Goal: Task Accomplishment & Management: Manage account settings

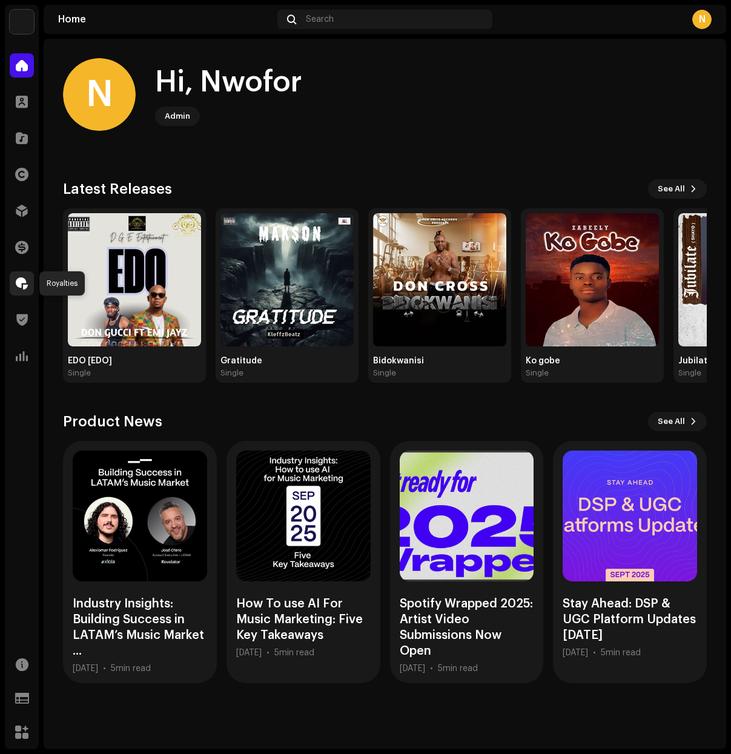
click at [24, 284] on span at bounding box center [22, 284] width 12 height 10
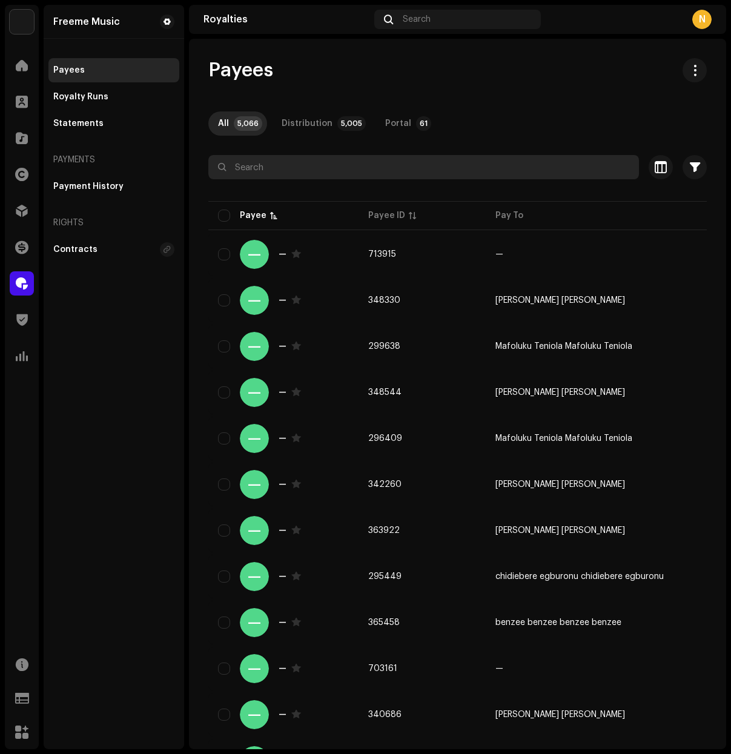
click at [284, 167] on input "text" at bounding box center [423, 167] width 431 height 24
paste input "[EMAIL_ADDRESS][DOMAIN_NAME]"
type input "[EMAIL_ADDRESS][DOMAIN_NAME]"
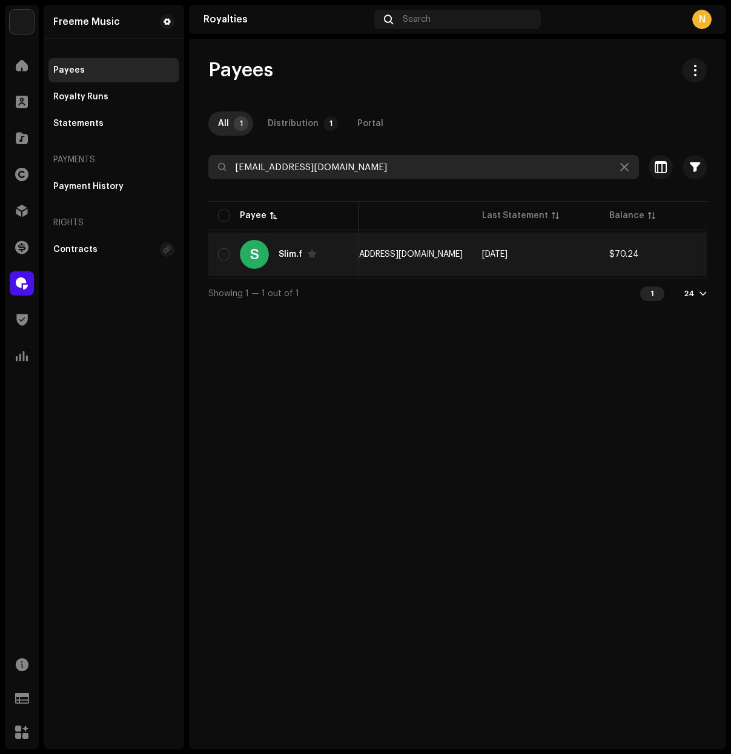
scroll to position [0, 420]
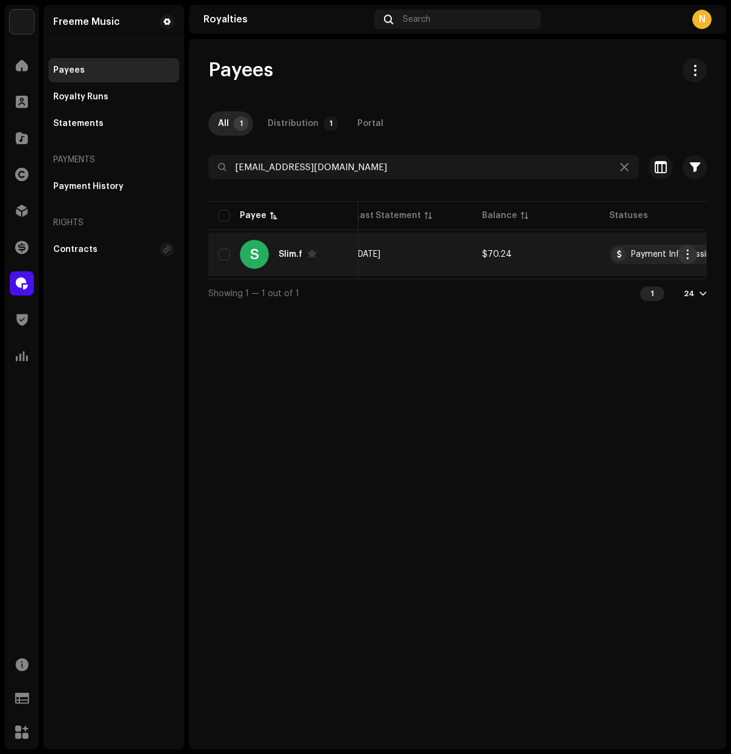
click at [690, 256] on span "button" at bounding box center [687, 255] width 9 height 10
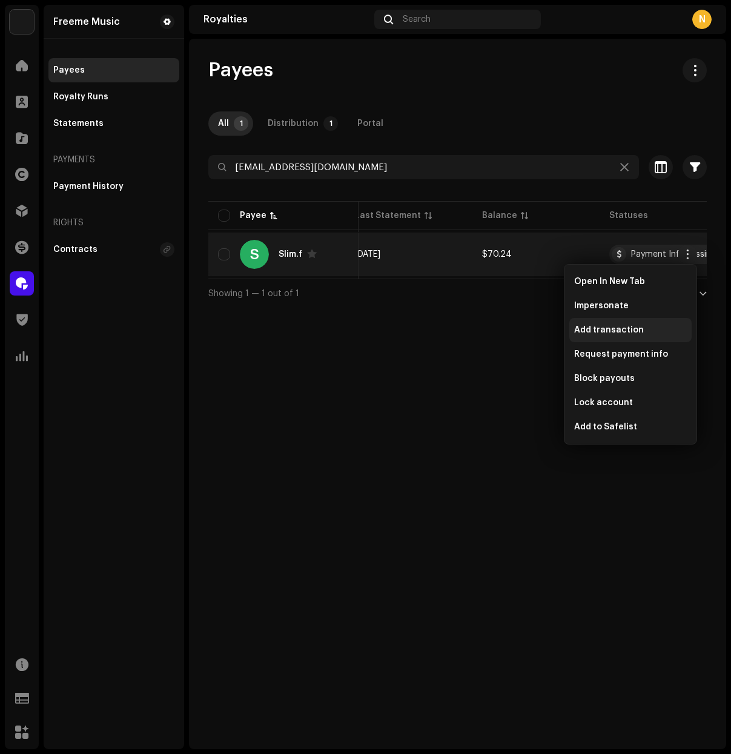
click at [616, 331] on span "Add transaction" at bounding box center [609, 330] width 70 height 10
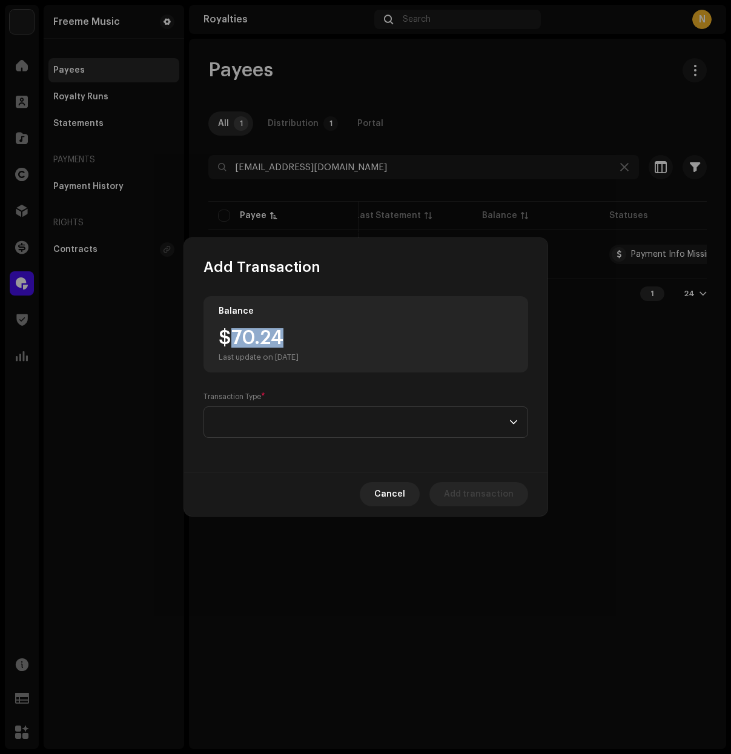
drag, startPoint x: 287, startPoint y: 336, endPoint x: 228, endPoint y: 338, distance: 58.2
click at [228, 338] on div "$70.24 Last update on [DATE]" at bounding box center [259, 345] width 80 height 34
copy div "70.24"
click at [257, 414] on span at bounding box center [362, 422] width 296 height 30
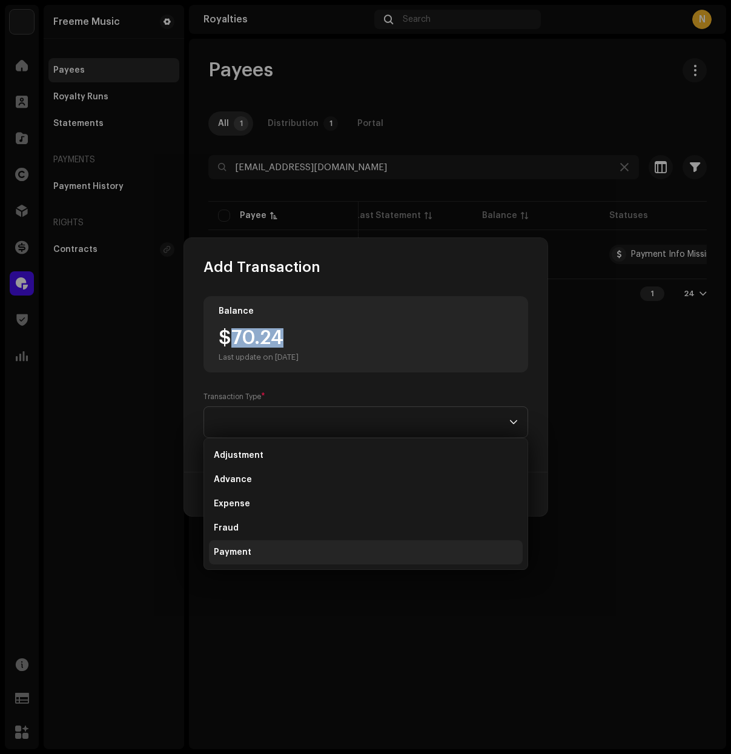
click at [239, 546] on span "Payment" at bounding box center [233, 552] width 38 height 12
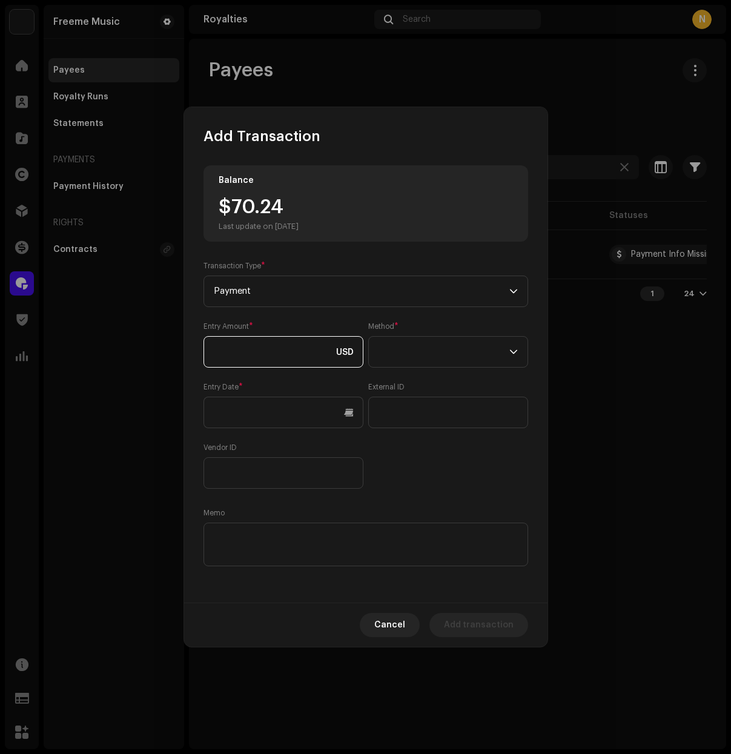
click at [269, 348] on input at bounding box center [284, 352] width 160 height 32
paste input "70.24"
type input "70.24"
click at [417, 348] on span at bounding box center [444, 352] width 131 height 30
drag, startPoint x: 414, startPoint y: 380, endPoint x: 397, endPoint y: 385, distance: 16.9
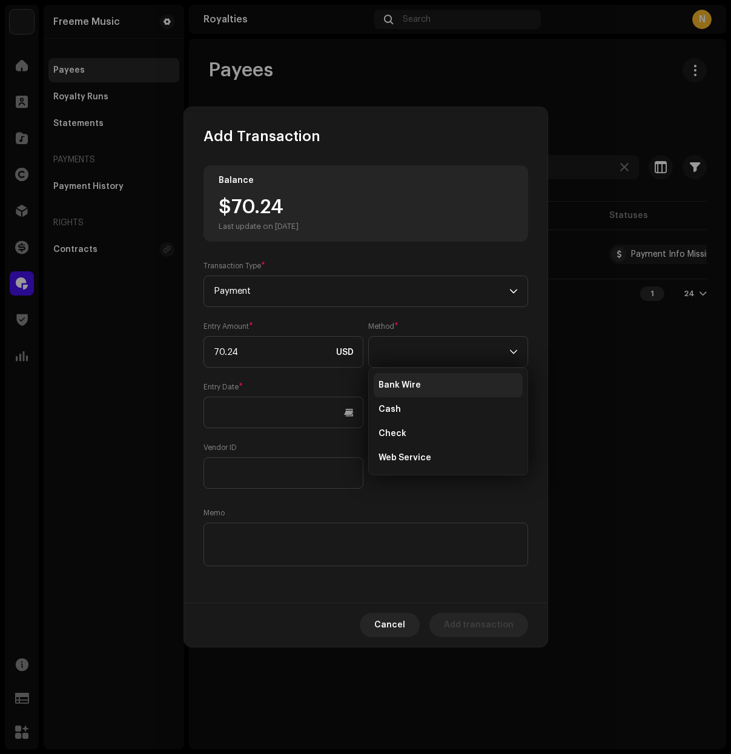
click at [413, 380] on span "Bank Wire" at bounding box center [400, 385] width 42 height 12
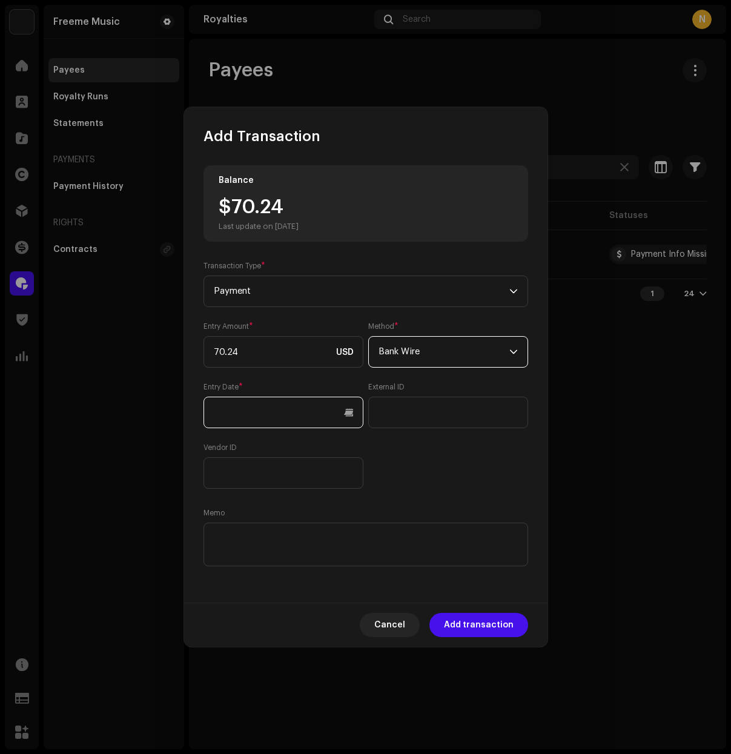
click at [347, 418] on input "text" at bounding box center [284, 413] width 160 height 32
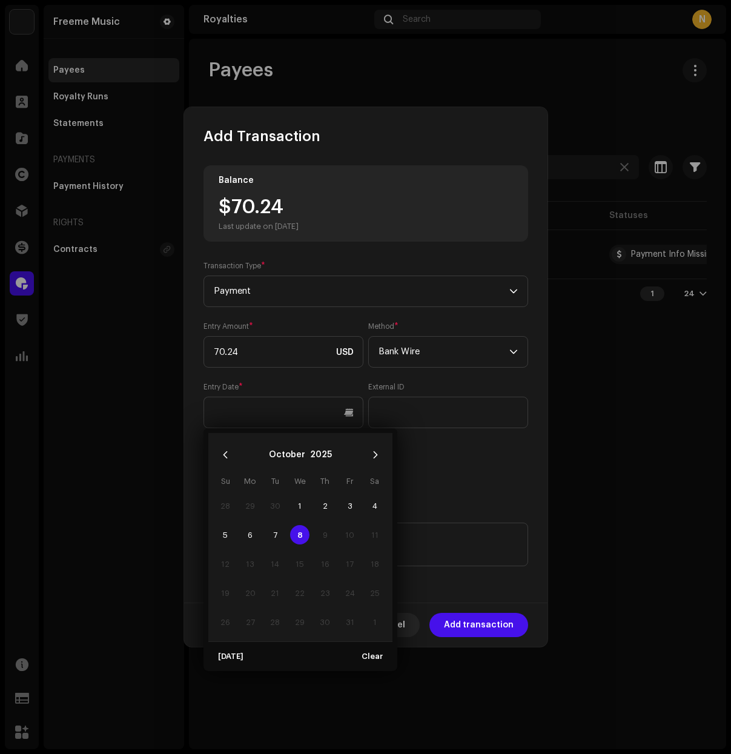
click at [297, 538] on span "8" at bounding box center [299, 534] width 19 height 19
type input "[DATE]"
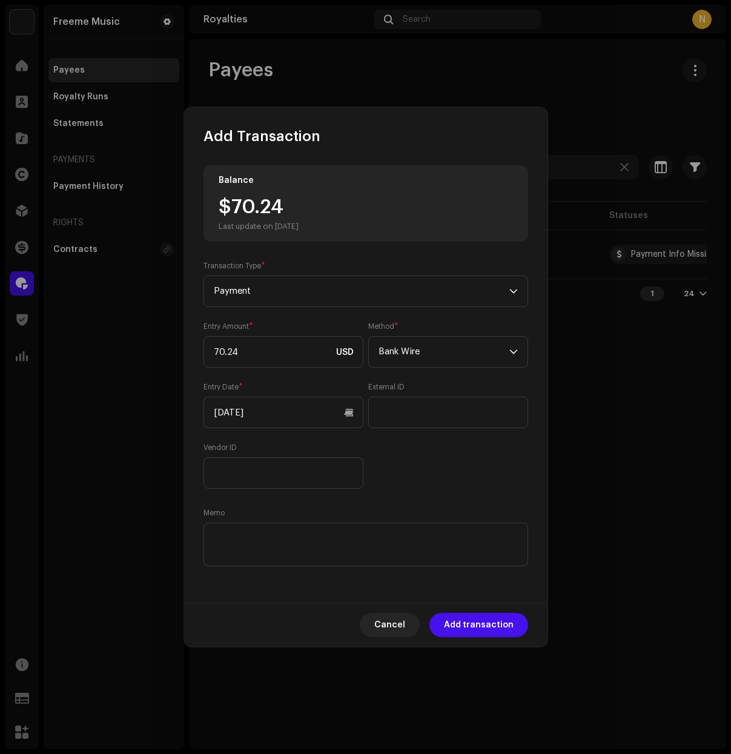
click at [488, 635] on span "Add transaction" at bounding box center [479, 625] width 70 height 24
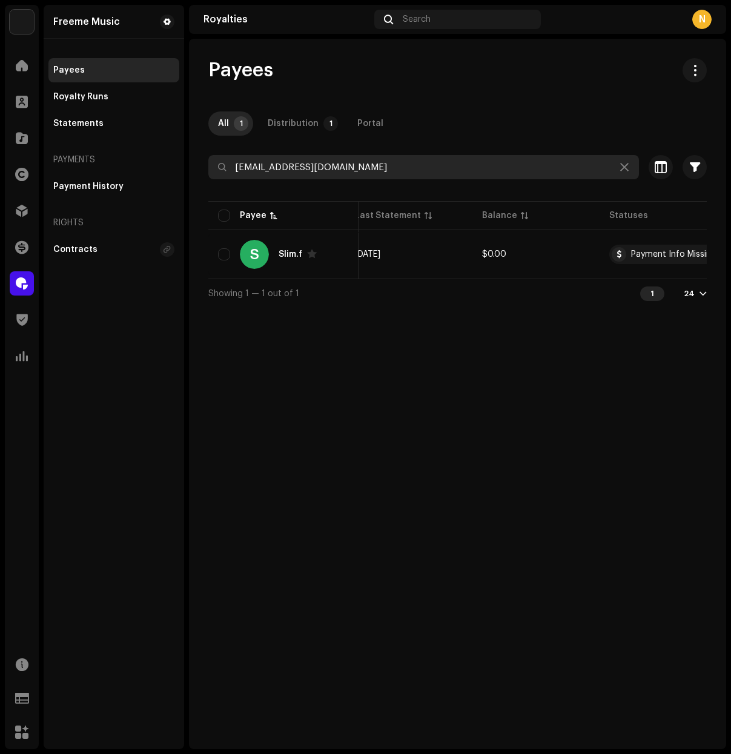
drag, startPoint x: 370, startPoint y: 173, endPoint x: 170, endPoint y: 155, distance: 200.7
click at [170, 155] on div "Freeme Music Home Clients Catalog Rights Distribution Finance Royalties Trust &…" at bounding box center [365, 377] width 731 height 754
paste input "brayansmusic"
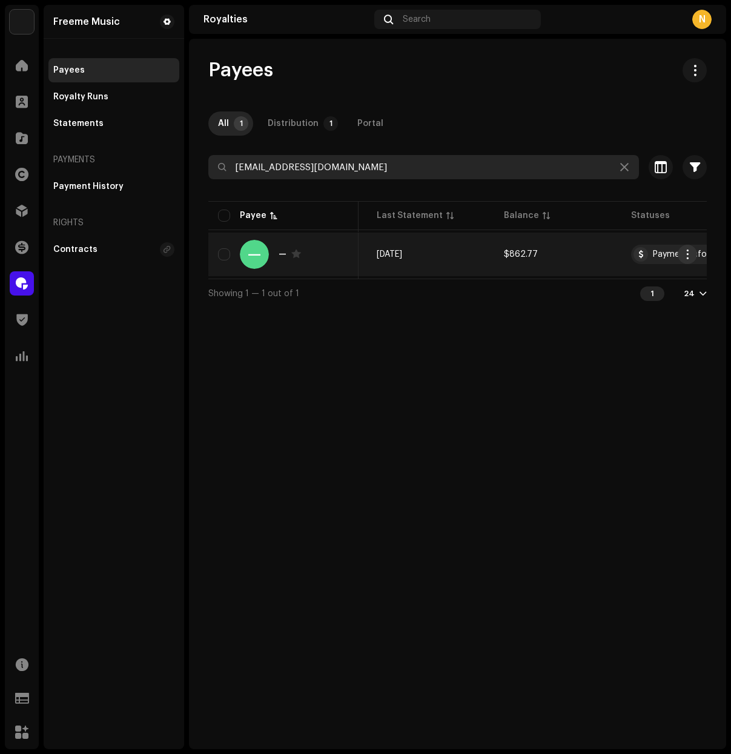
type input "[EMAIL_ADDRESS][DOMAIN_NAME]"
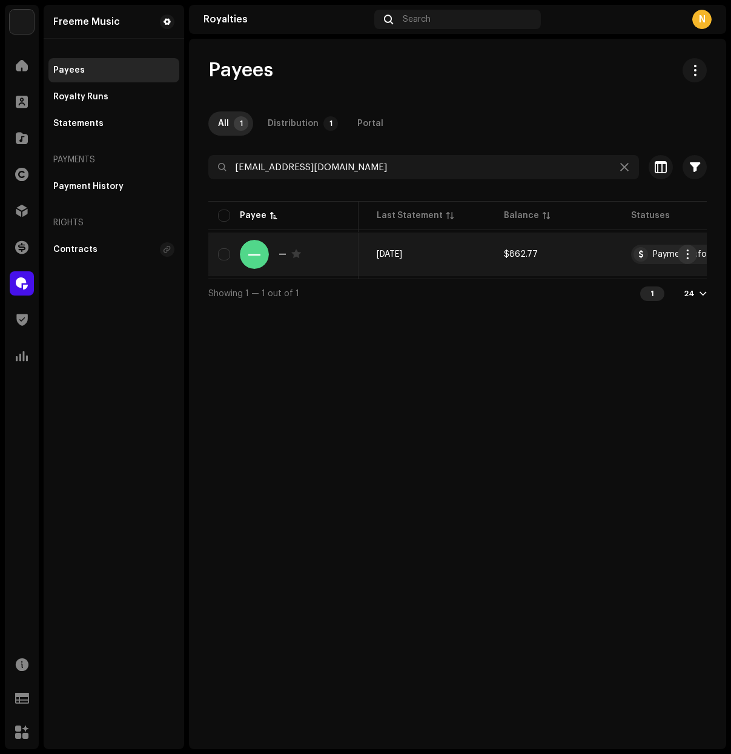
click at [686, 252] on span "button" at bounding box center [687, 255] width 9 height 10
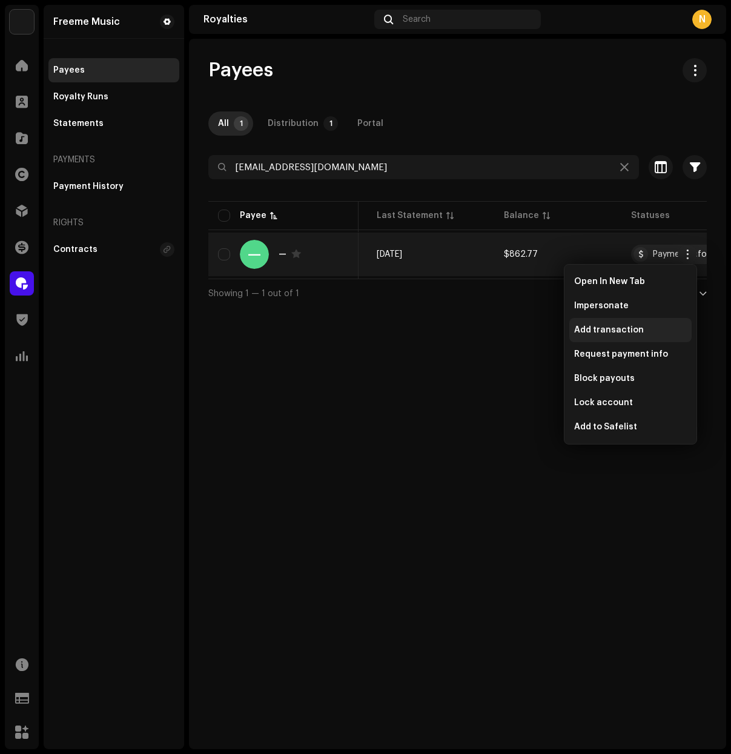
click at [620, 327] on span "Add transaction" at bounding box center [609, 330] width 70 height 10
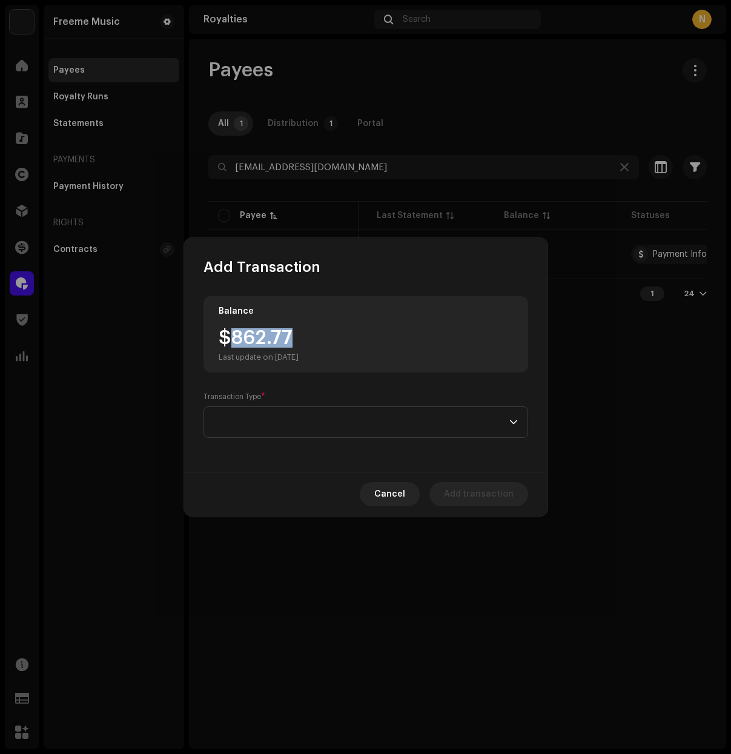
drag, startPoint x: 229, startPoint y: 333, endPoint x: 315, endPoint y: 331, distance: 86.1
click at [299, 331] on div "$862.77 Last update on [DATE]" at bounding box center [259, 345] width 80 height 34
click at [324, 420] on span at bounding box center [362, 422] width 296 height 30
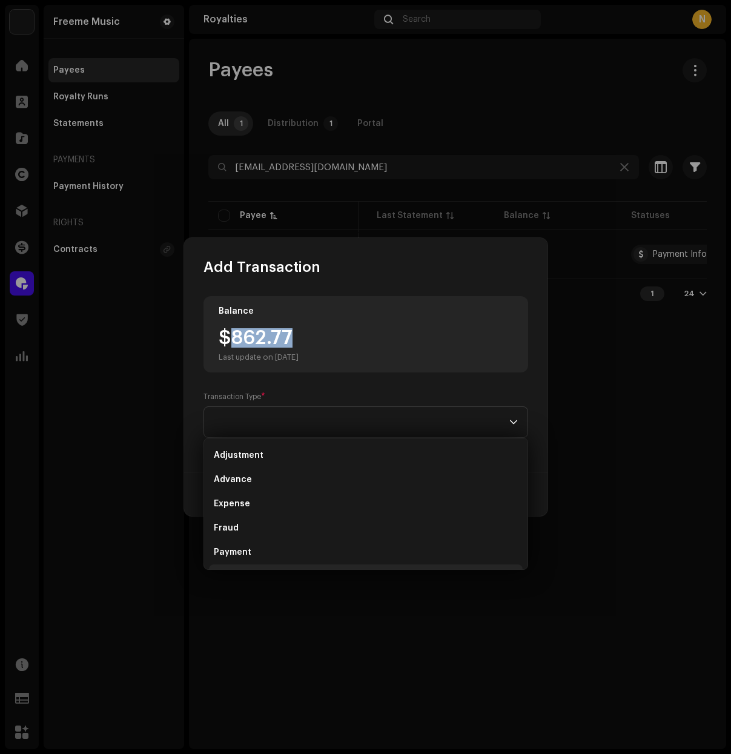
click at [273, 546] on li "Payment" at bounding box center [366, 552] width 314 height 24
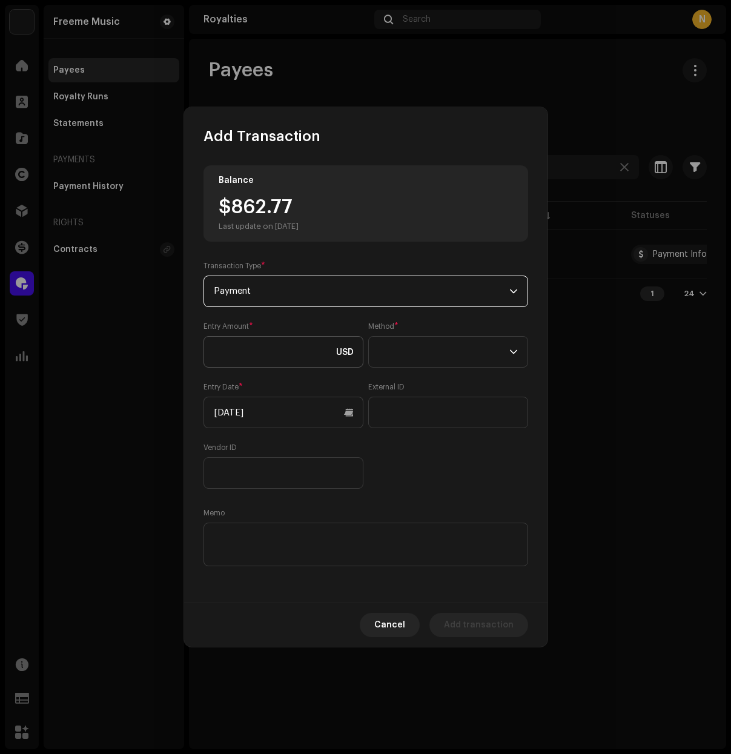
drag, startPoint x: 302, startPoint y: 373, endPoint x: 308, endPoint y: 359, distance: 14.6
click at [303, 371] on div "Entry Amount * USD Method * Entry Date * [DATE] External ID Vendor ID" at bounding box center [366, 405] width 325 height 167
click at [309, 356] on input at bounding box center [284, 352] width 160 height 32
paste input "862.77"
type input "862.77"
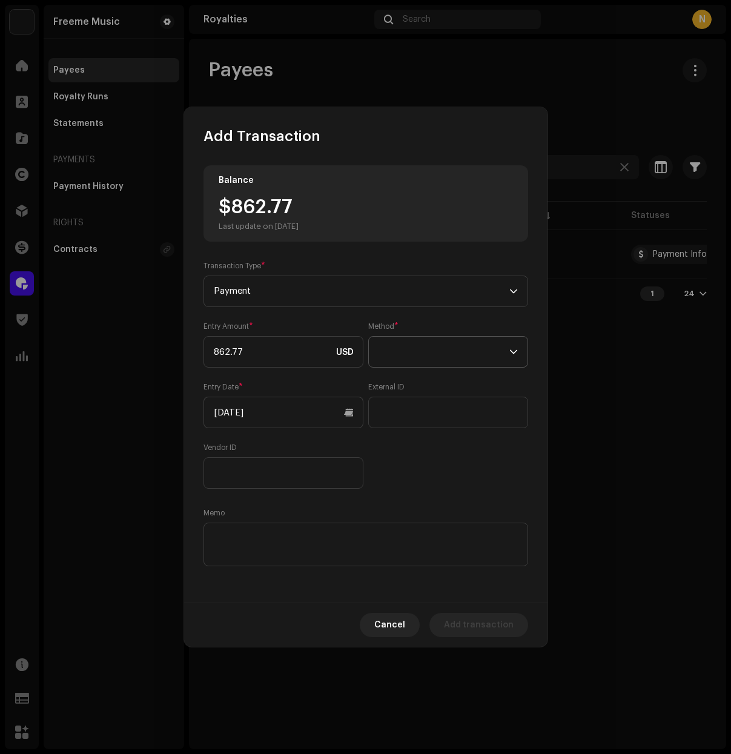
click at [385, 351] on span at bounding box center [444, 352] width 131 height 30
click at [397, 383] on span "Bank Wire" at bounding box center [400, 385] width 42 height 12
click at [444, 625] on button "Add transaction" at bounding box center [479, 625] width 99 height 24
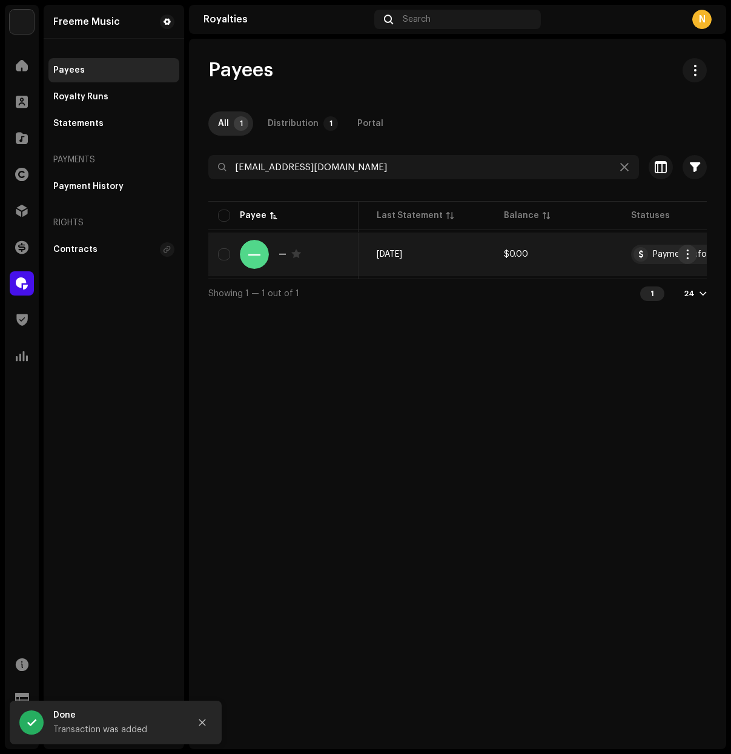
click at [687, 253] on span "button" at bounding box center [687, 255] width 9 height 10
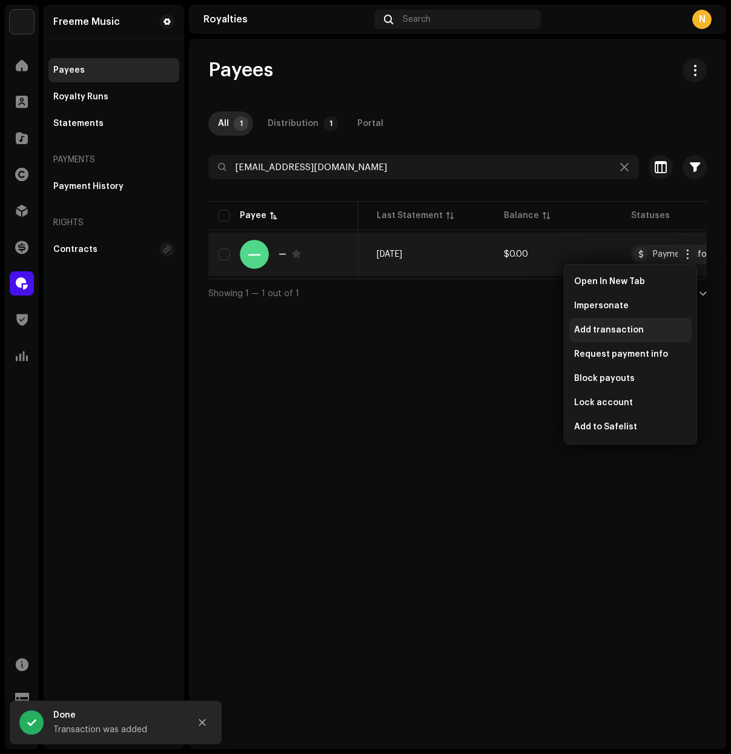
click at [581, 328] on span "Add transaction" at bounding box center [609, 330] width 70 height 10
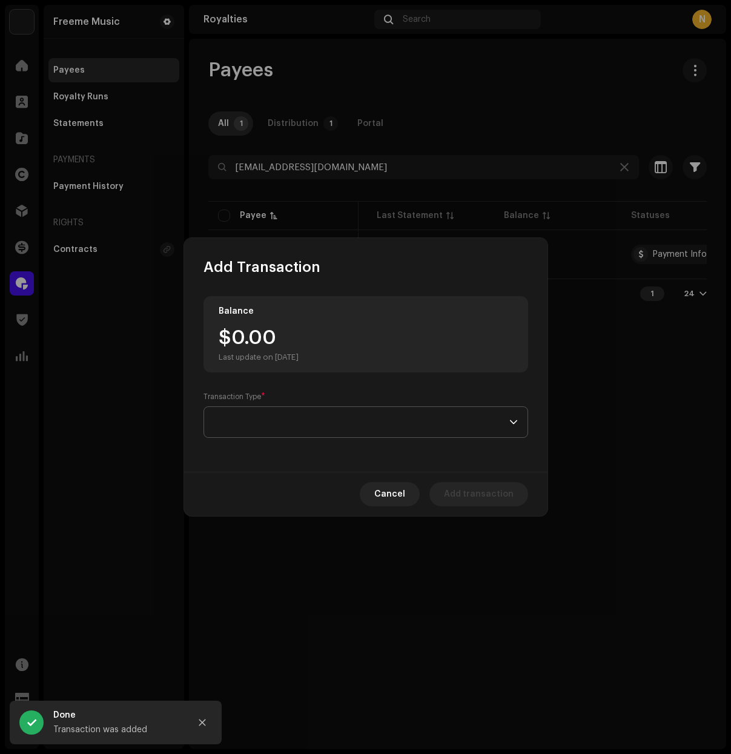
click at [496, 432] on span at bounding box center [362, 422] width 296 height 30
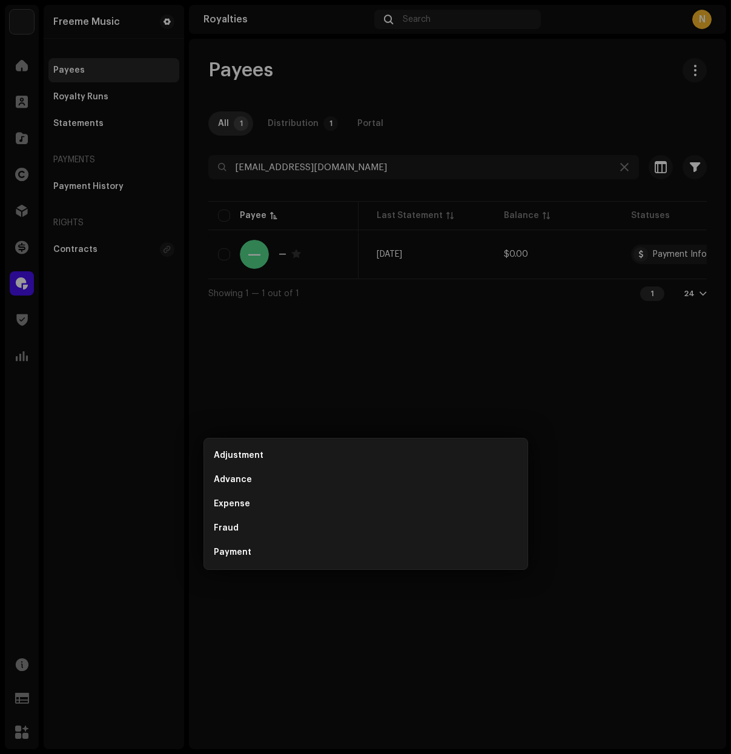
drag, startPoint x: 615, startPoint y: 390, endPoint x: 587, endPoint y: 367, distance: 36.1
click at [615, 390] on div "Add Transaction Balance $0.00 Last update on [DATE] Transaction Type * Cancel A…" at bounding box center [365, 377] width 731 height 754
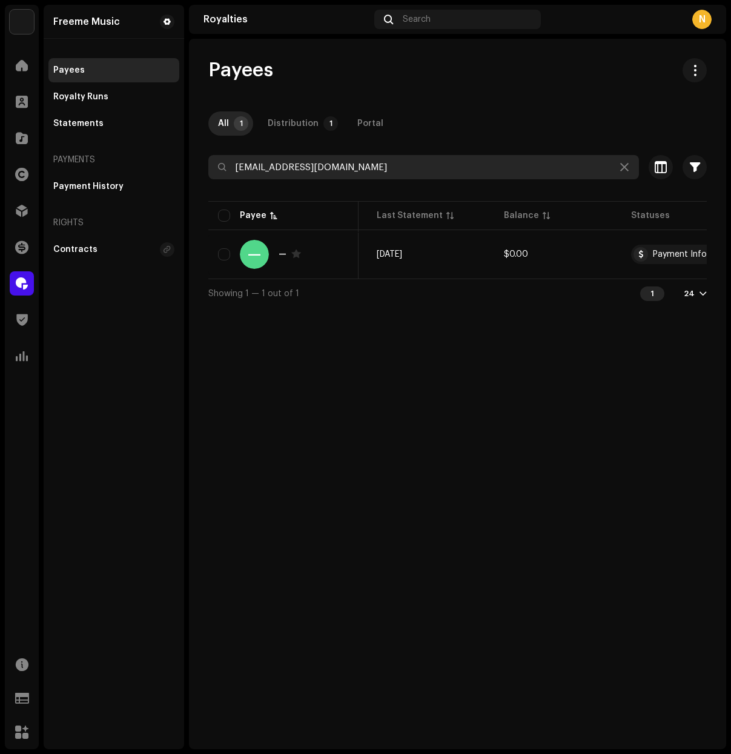
drag, startPoint x: 357, startPoint y: 168, endPoint x: 112, endPoint y: 168, distance: 244.8
click at [112, 168] on div "Freeme Music Home Clients Catalog Rights Distribution Finance Royalties Trust &…" at bounding box center [365, 377] width 731 height 754
paste input "musickfree34"
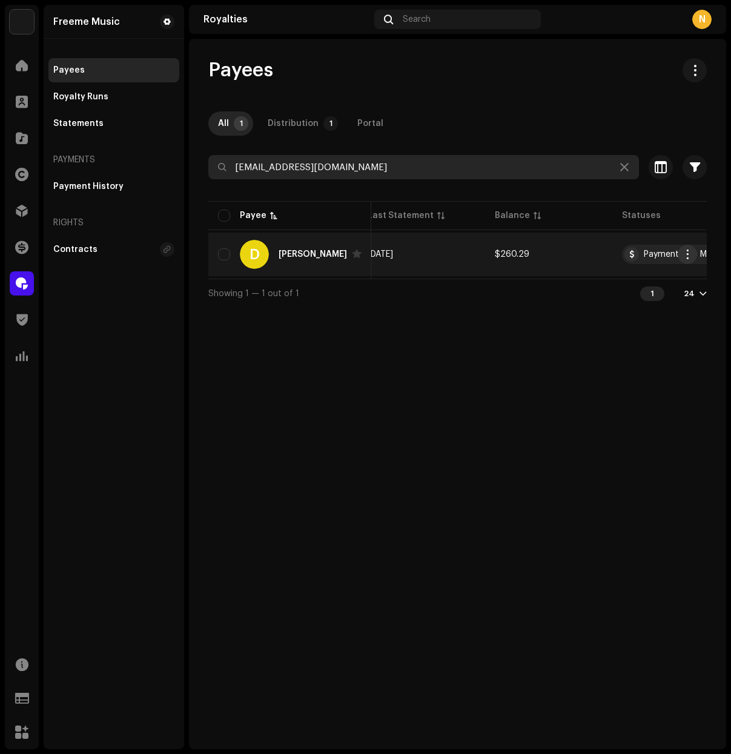
type input "[EMAIL_ADDRESS][DOMAIN_NAME]"
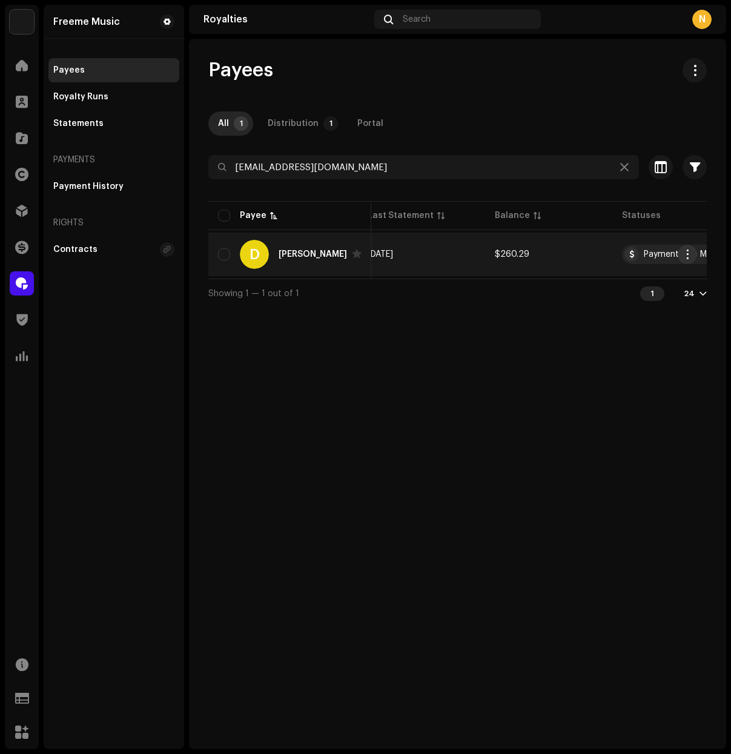
click at [688, 252] on span "button" at bounding box center [687, 255] width 9 height 10
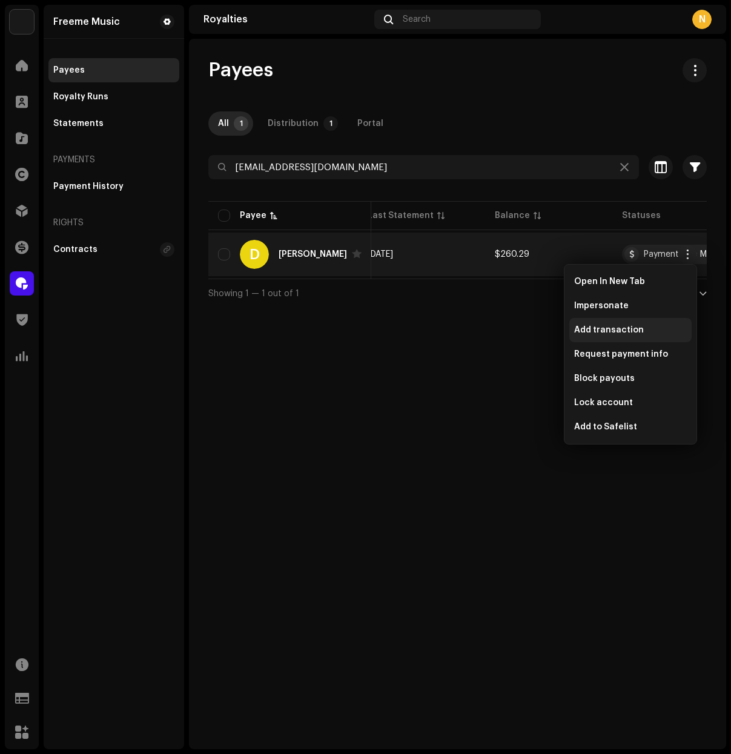
click at [619, 328] on span "Add transaction" at bounding box center [609, 330] width 70 height 10
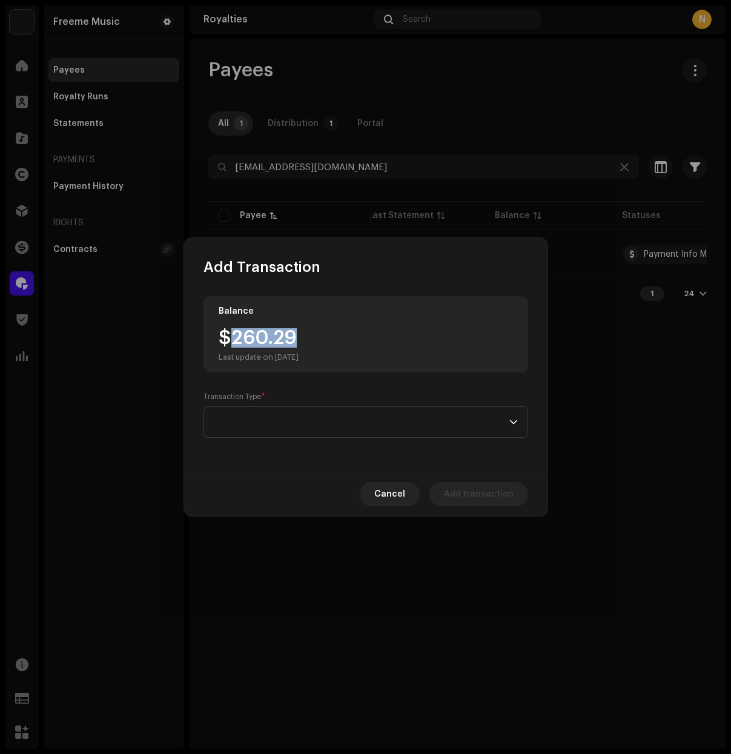
drag, startPoint x: 231, startPoint y: 336, endPoint x: 319, endPoint y: 339, distance: 87.9
click at [319, 338] on div "$260.29 Last update on [DATE]" at bounding box center [366, 345] width 294 height 34
copy div "260.29"
click at [395, 416] on span at bounding box center [362, 422] width 296 height 30
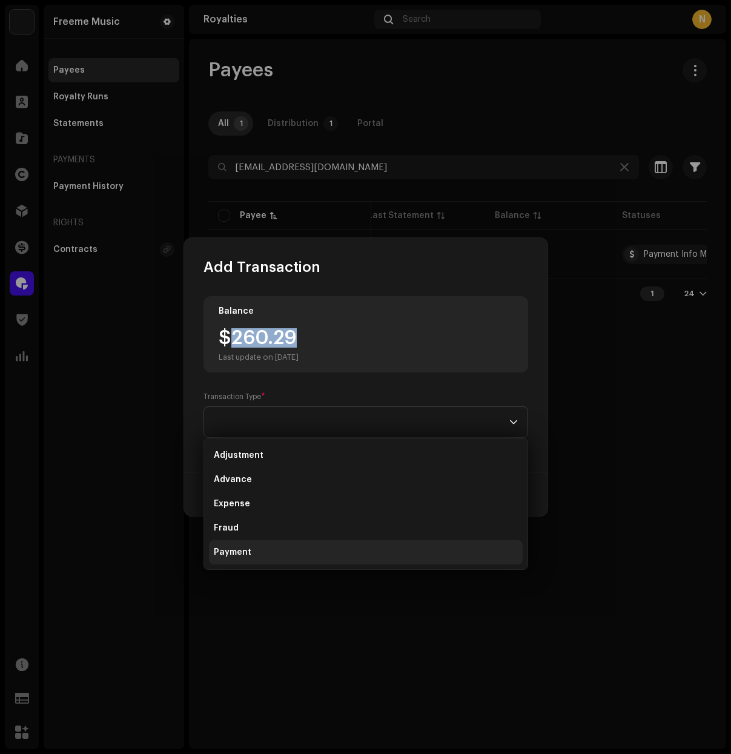
drag, startPoint x: 290, startPoint y: 554, endPoint x: 291, endPoint y: 543, distance: 11.6
click at [289, 554] on li "Payment" at bounding box center [366, 552] width 314 height 24
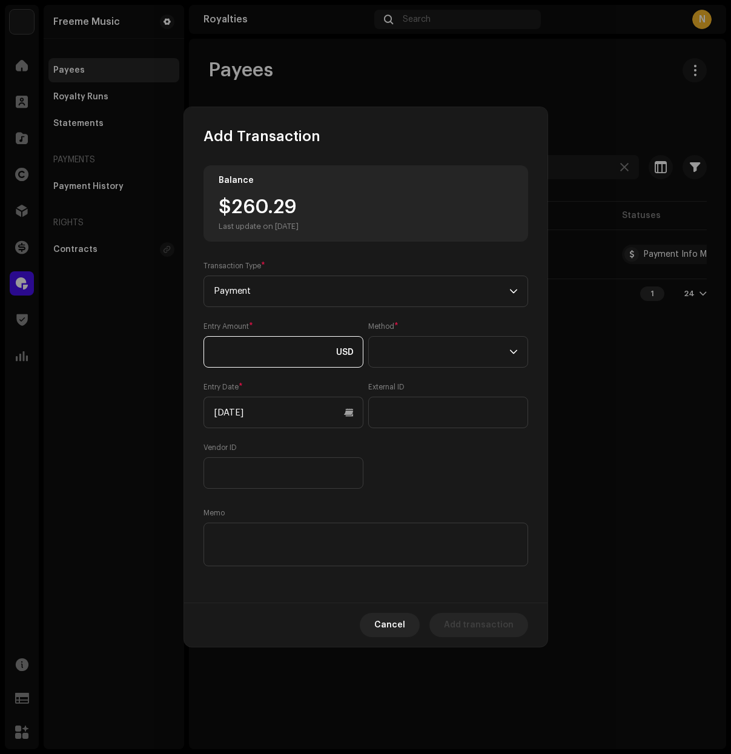
click at [313, 360] on input at bounding box center [284, 352] width 160 height 32
paste input "260.29"
type input "260.29"
click at [393, 341] on span at bounding box center [444, 352] width 131 height 30
click at [393, 391] on span "Bank Wire" at bounding box center [400, 385] width 42 height 12
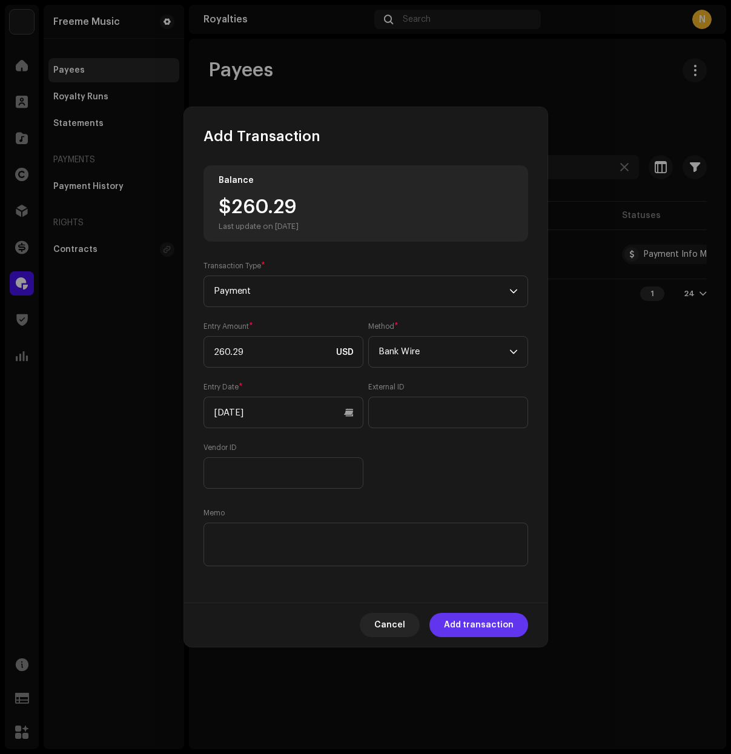
click at [493, 626] on span "Add transaction" at bounding box center [479, 625] width 70 height 24
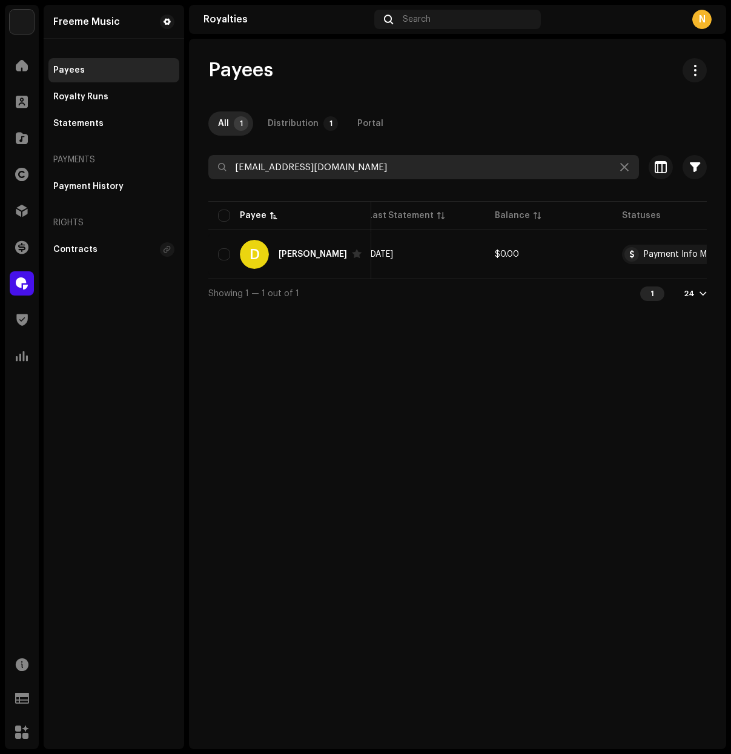
drag, startPoint x: 359, startPoint y: 166, endPoint x: 144, endPoint y: 153, distance: 216.1
click at [144, 153] on div "Freeme Music Home Clients Catalog Rights Distribution Finance Royalties Trust &…" at bounding box center [365, 377] width 731 height 754
paste input "wahed.afzal.official"
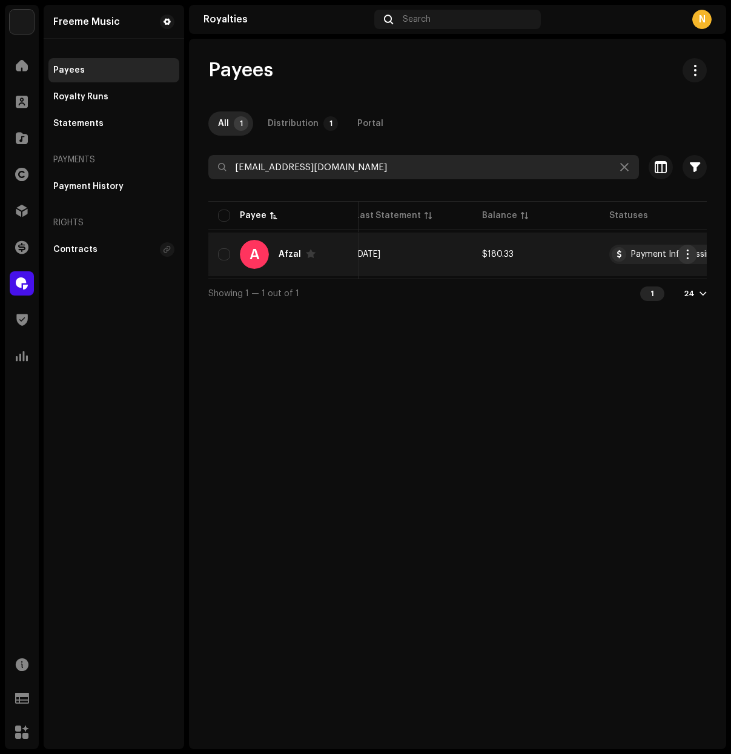
type input "[EMAIL_ADDRESS][DOMAIN_NAME]"
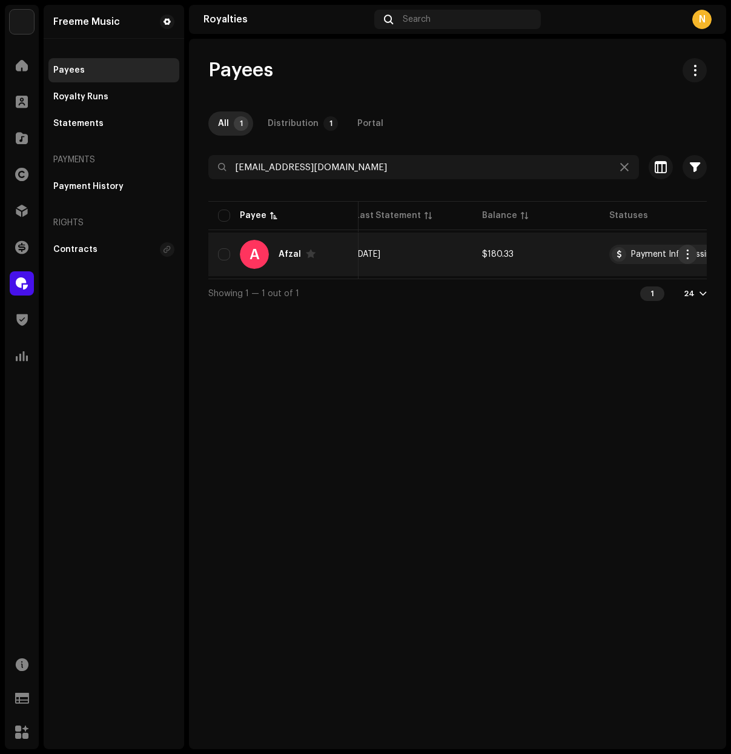
click at [689, 254] on span "button" at bounding box center [687, 255] width 9 height 10
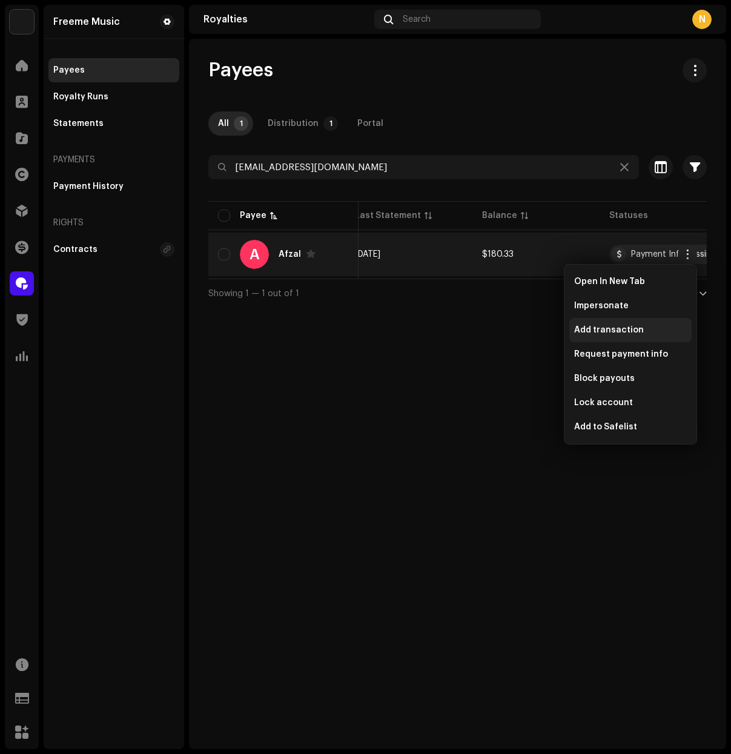
click at [628, 328] on span "Add transaction" at bounding box center [609, 330] width 70 height 10
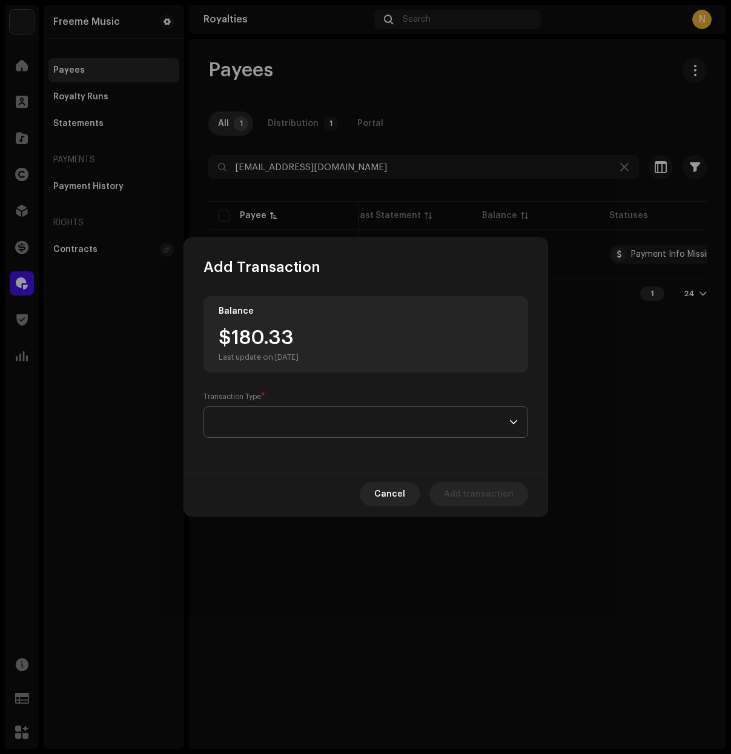
click at [490, 423] on span at bounding box center [362, 422] width 296 height 30
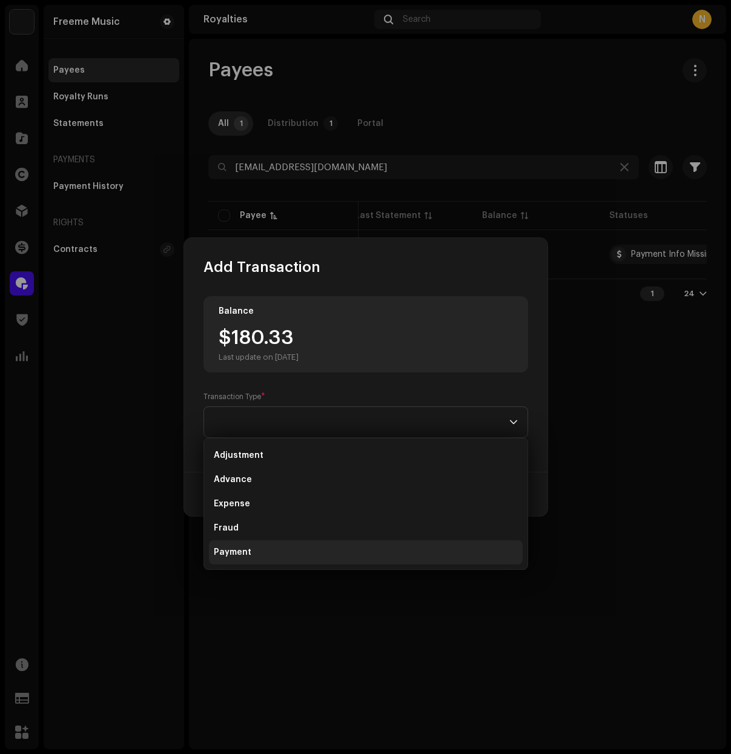
scroll to position [5, 0]
click at [248, 548] on span "Payment" at bounding box center [233, 548] width 38 height 12
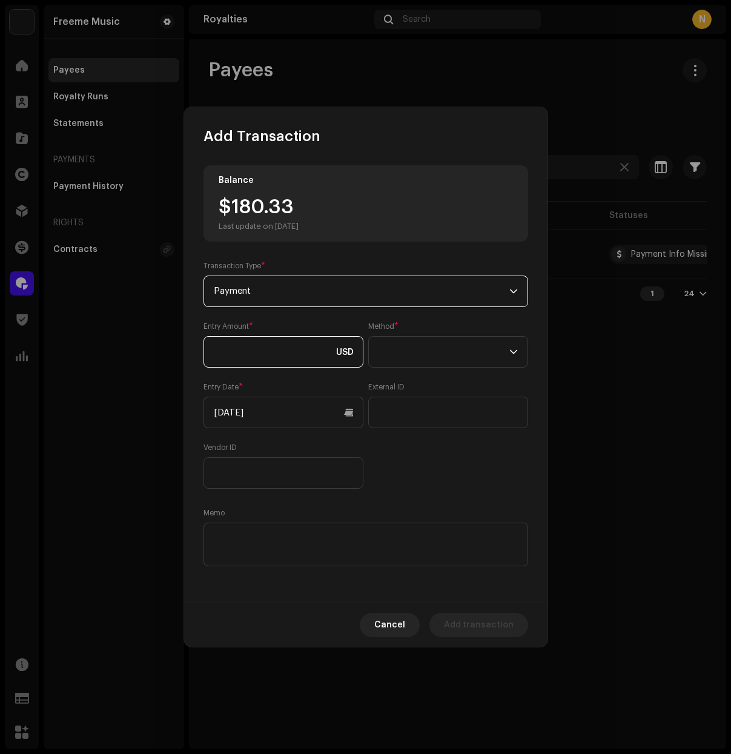
click at [307, 356] on input at bounding box center [284, 352] width 160 height 32
type input "180.33"
click at [465, 357] on span at bounding box center [444, 352] width 131 height 30
click at [445, 391] on li "Bank Wire" at bounding box center [448, 385] width 149 height 24
click at [470, 629] on span "Add transaction" at bounding box center [479, 625] width 70 height 24
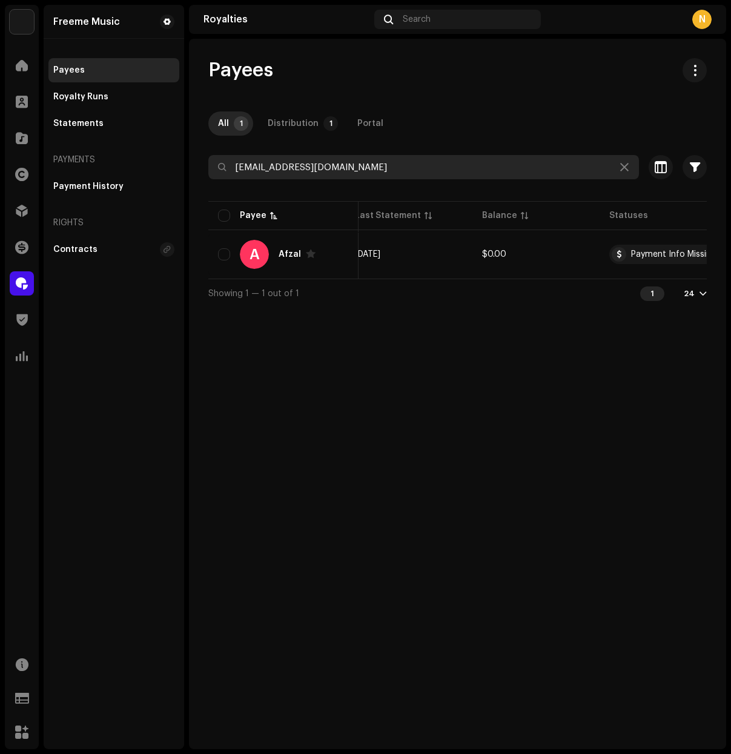
drag, startPoint x: 411, startPoint y: 170, endPoint x: -12, endPoint y: 116, distance: 425.6
click at [0, 116] on html "Freeme Music Home Clients Catalog Rights Distribution Finance Royalties Trust &…" at bounding box center [365, 377] width 731 height 754
paste input "kimoanhnguyen9611"
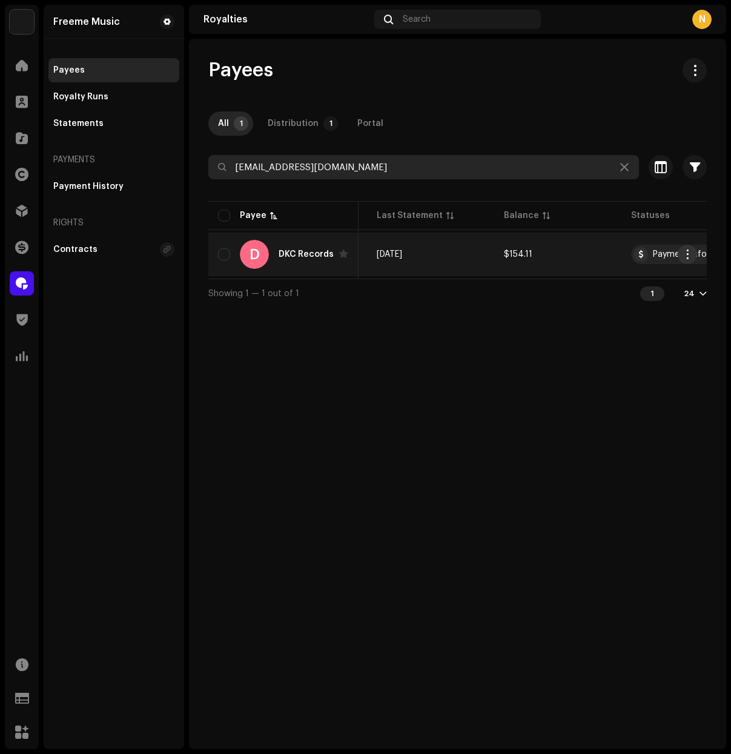
type input "[EMAIL_ADDRESS][DOMAIN_NAME]"
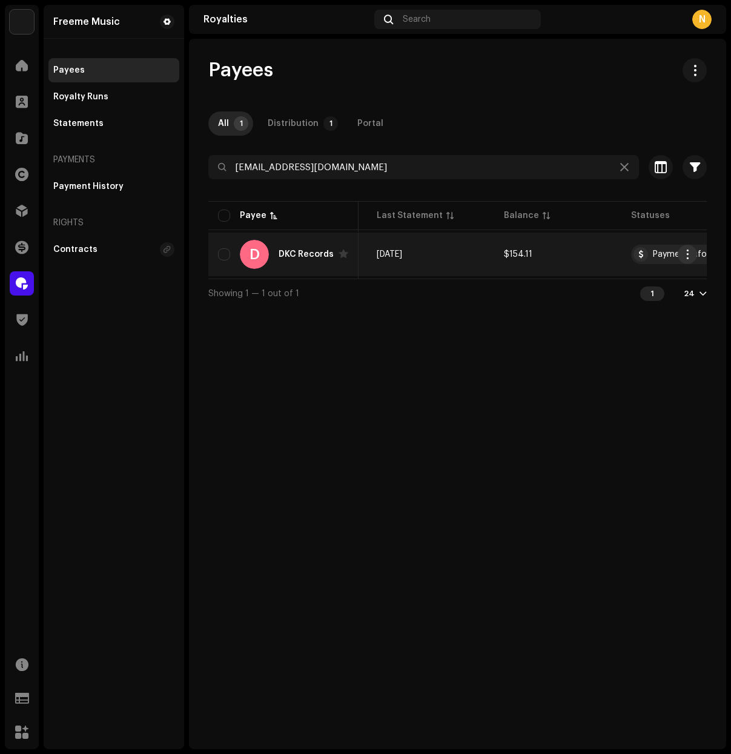
click at [693, 253] on button "button" at bounding box center [687, 254] width 19 height 19
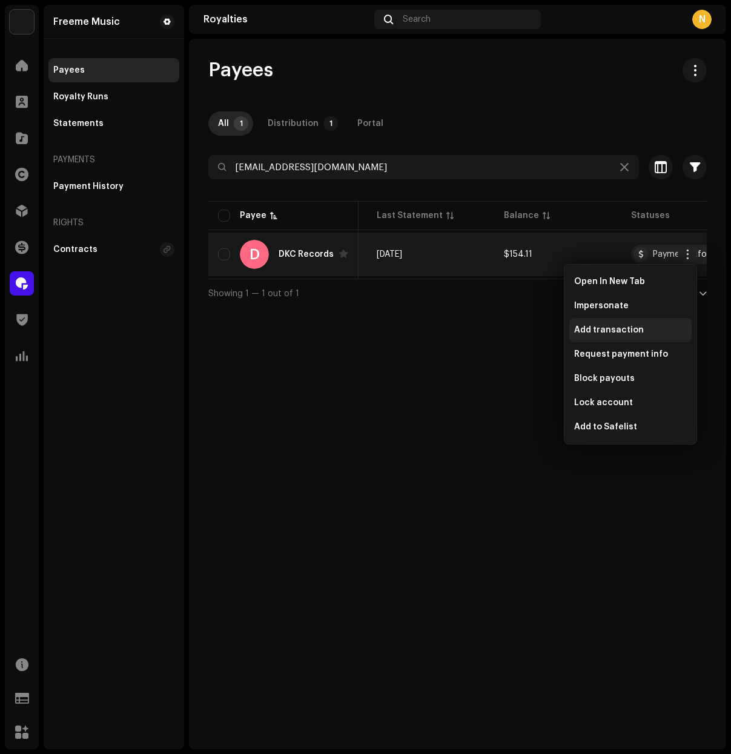
click at [636, 325] on span "Add transaction" at bounding box center [609, 330] width 70 height 10
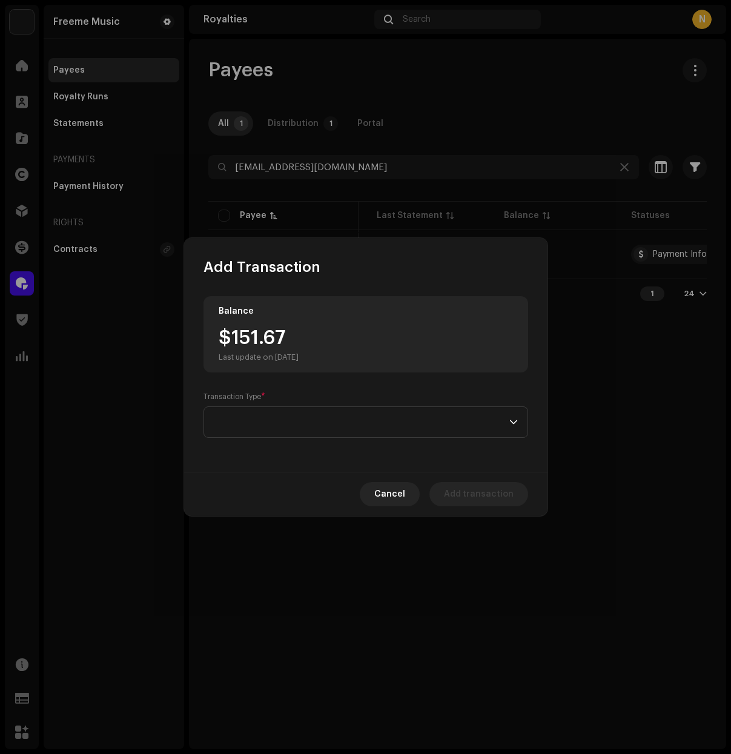
click at [338, 438] on div "Balance $151.67 Last update on [DATE] Transaction Type *" at bounding box center [366, 374] width 364 height 195
click at [344, 427] on span at bounding box center [362, 422] width 296 height 30
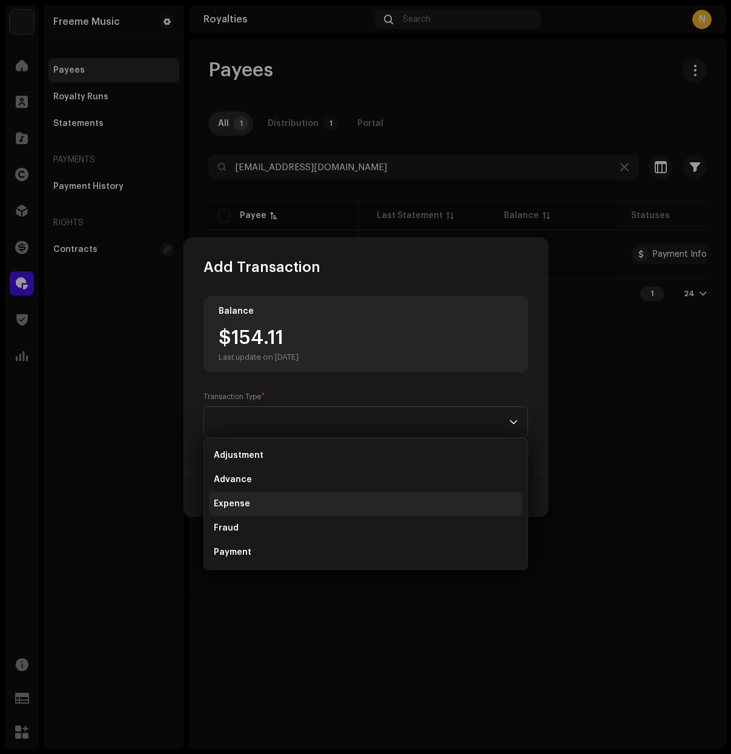
drag, startPoint x: 233, startPoint y: 548, endPoint x: 239, endPoint y: 491, distance: 57.3
click at [233, 547] on span "Payment" at bounding box center [233, 552] width 38 height 12
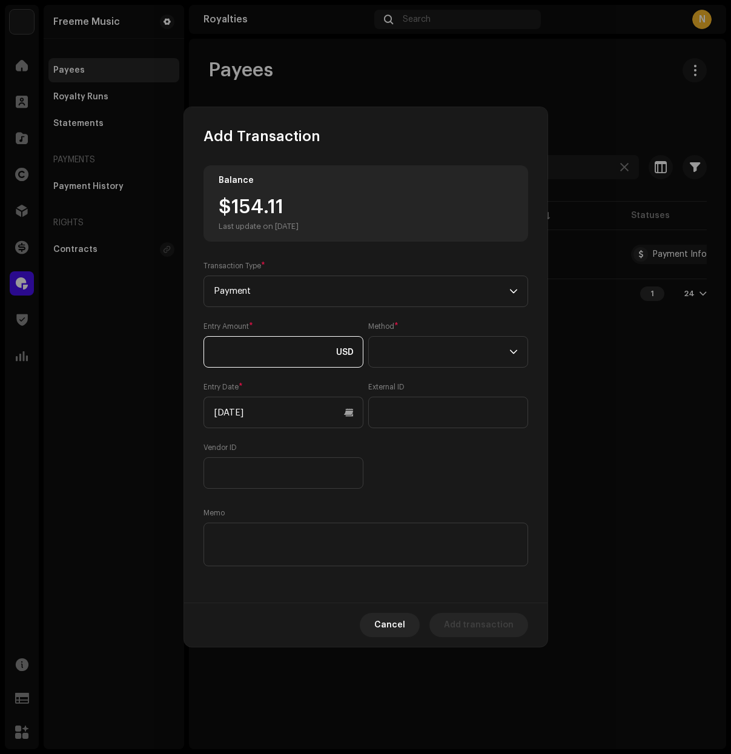
click at [263, 343] on input at bounding box center [284, 352] width 160 height 32
type input "154.11"
click at [422, 351] on span at bounding box center [444, 352] width 131 height 30
click at [428, 383] on li "Bank Wire" at bounding box center [448, 385] width 149 height 24
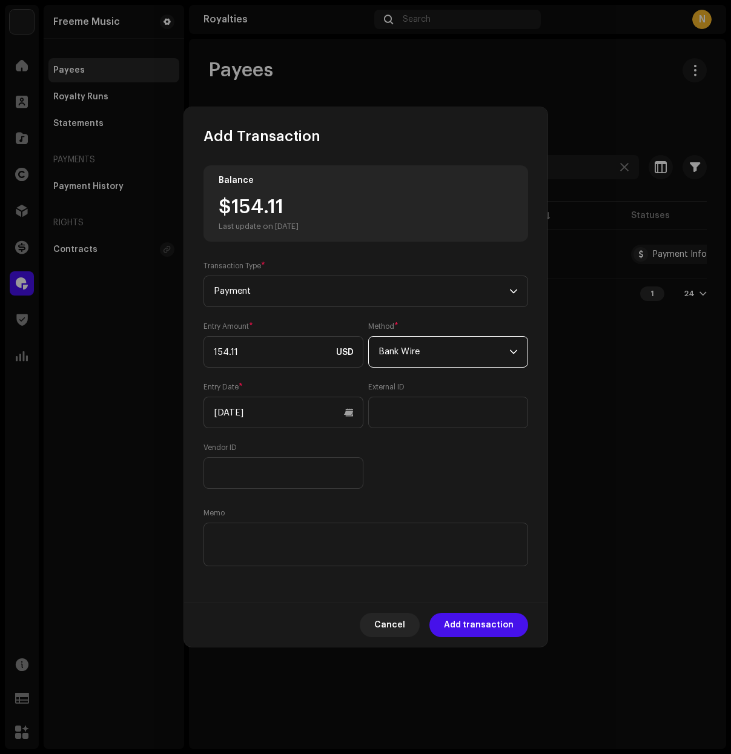
click at [470, 626] on span "Add transaction" at bounding box center [479, 625] width 70 height 24
